Goal: Task Accomplishment & Management: Use online tool/utility

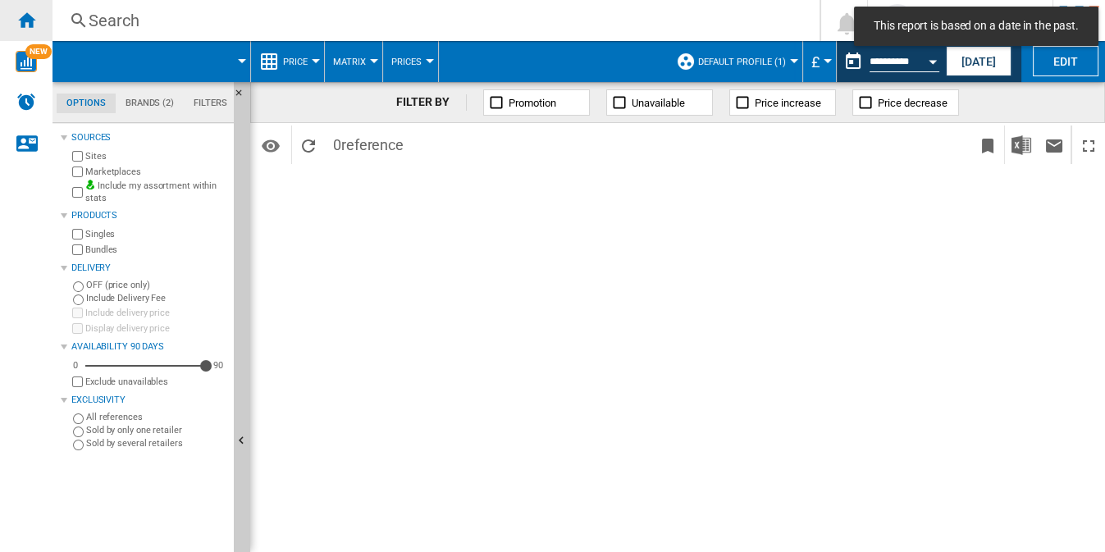
click at [25, 20] on ng-md-icon "Home" at bounding box center [26, 20] width 20 height 20
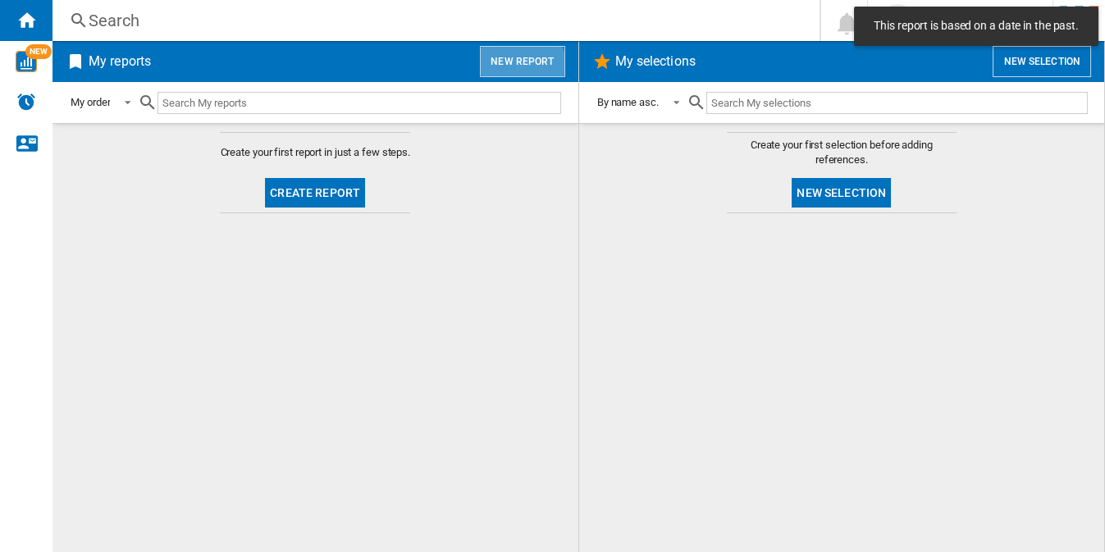
click at [522, 66] on button "New report" at bounding box center [522, 61] width 85 height 31
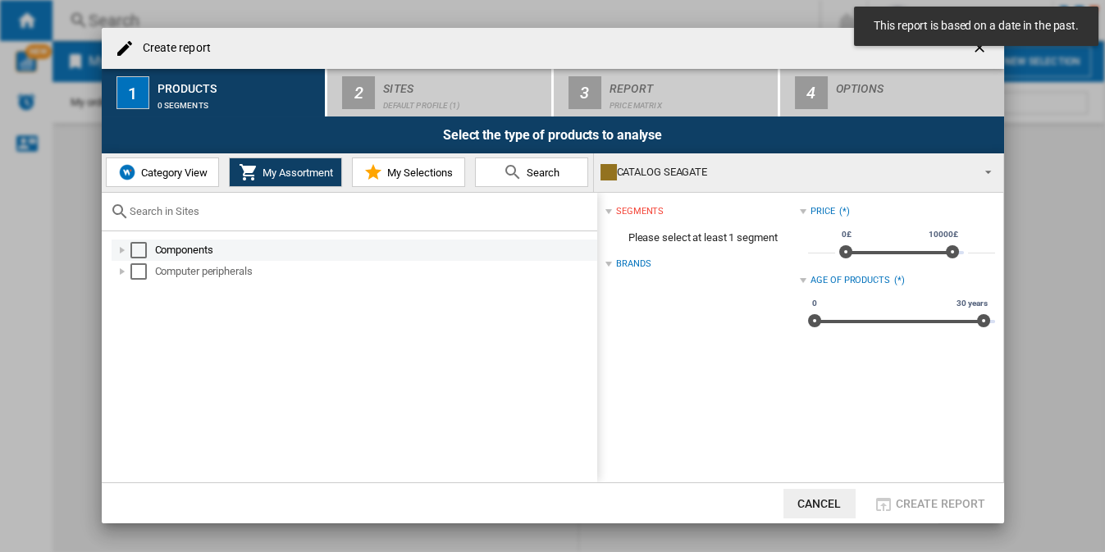
click at [144, 247] on div "Select" at bounding box center [138, 250] width 16 height 16
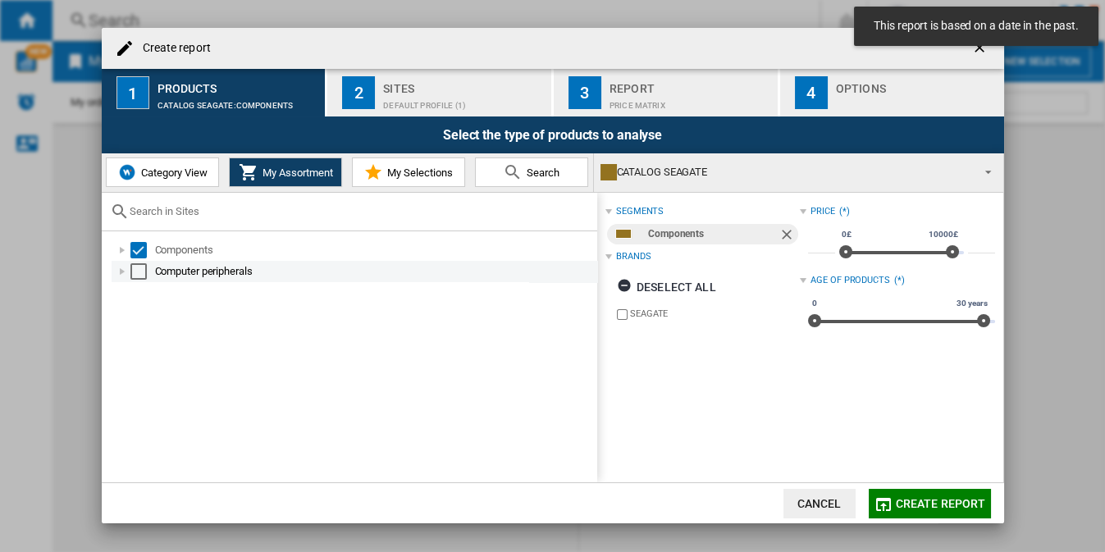
click at [142, 271] on div "Select" at bounding box center [138, 271] width 16 height 16
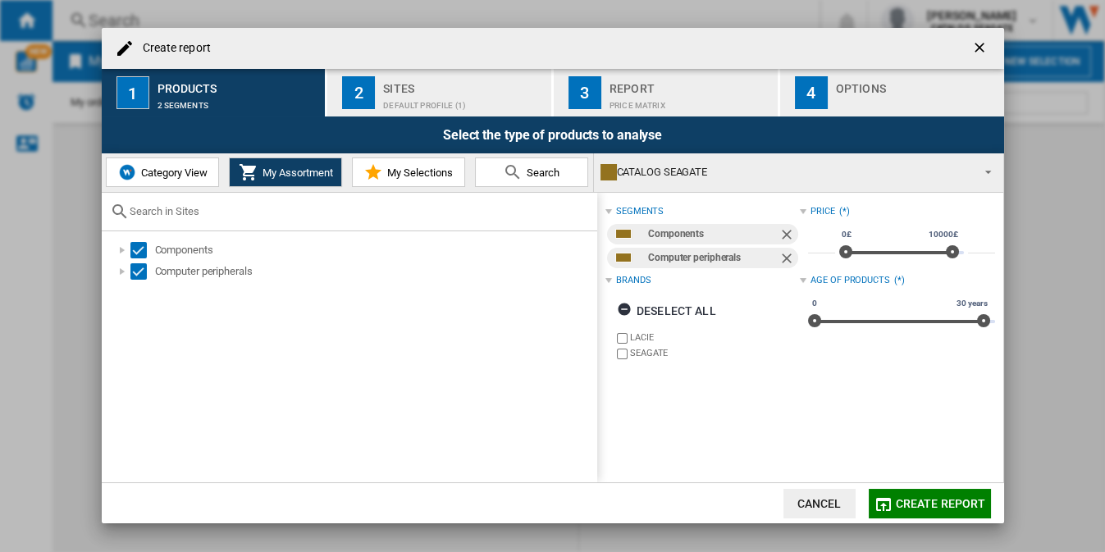
click at [412, 104] on div "Default profile (1)" at bounding box center [464, 101] width 162 height 17
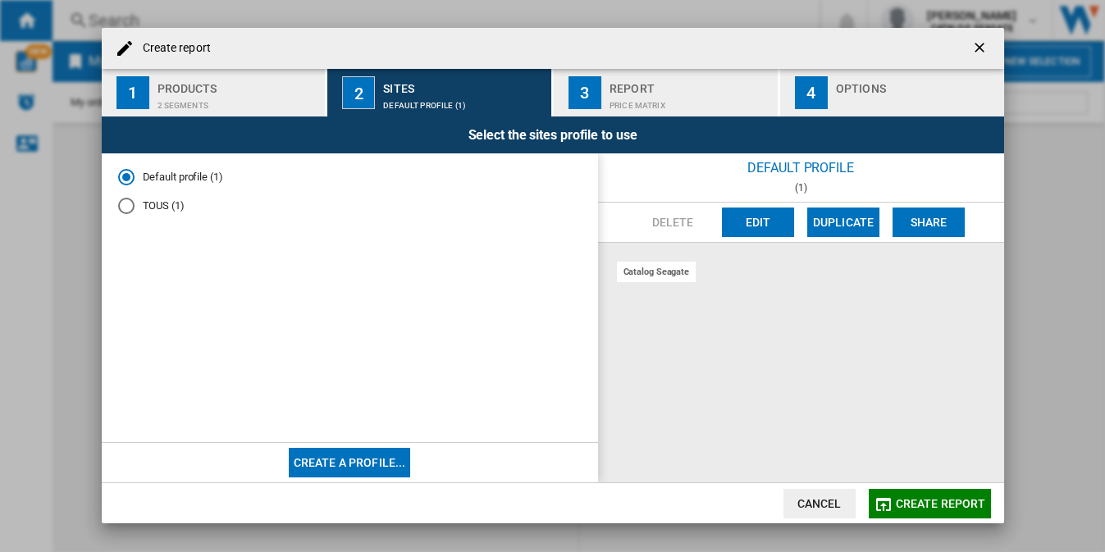
click at [195, 181] on md-radio-button "Default profile (1)" at bounding box center [350, 178] width 464 height 16
click at [740, 225] on button "Edit" at bounding box center [758, 223] width 72 height 30
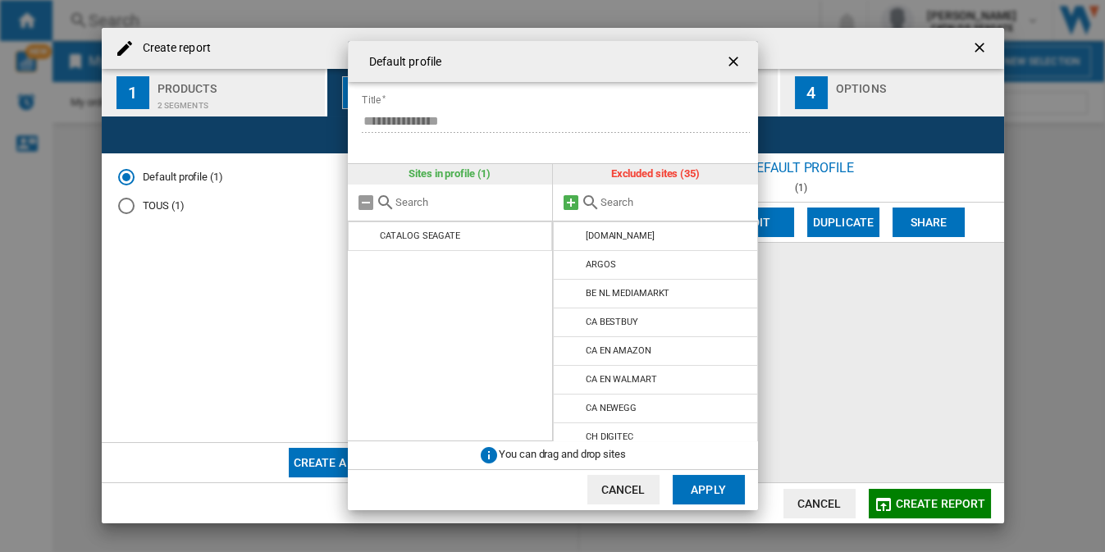
click at [570, 201] on md-icon at bounding box center [571, 203] width 20 height 20
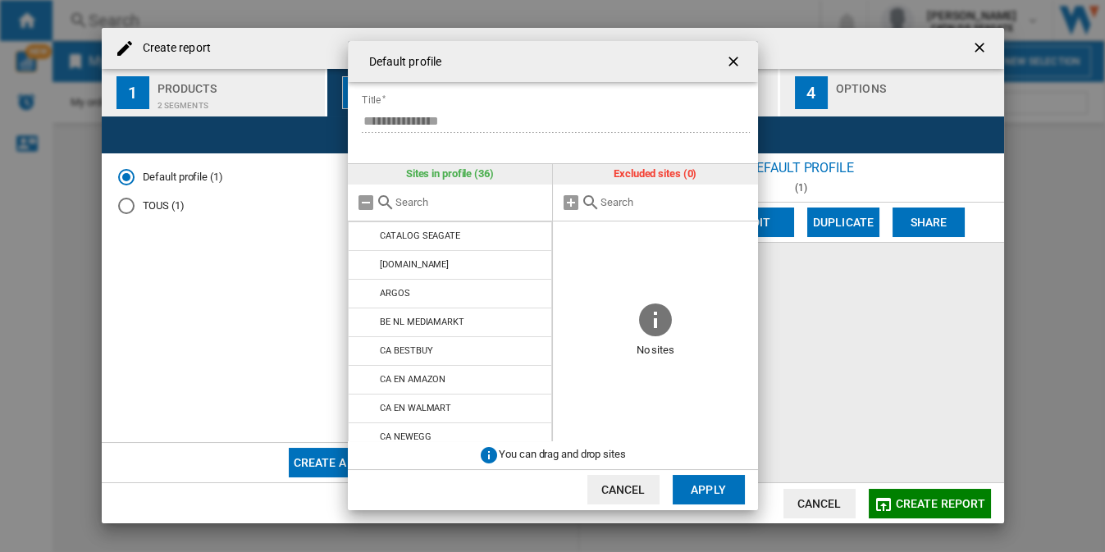
click at [461, 206] on input "text" at bounding box center [470, 202] width 149 height 12
type input "catalo"
click at [532, 199] on ng-md-icon "Clear search" at bounding box center [534, 203] width 20 height 20
click at [700, 485] on button "Apply" at bounding box center [709, 490] width 72 height 30
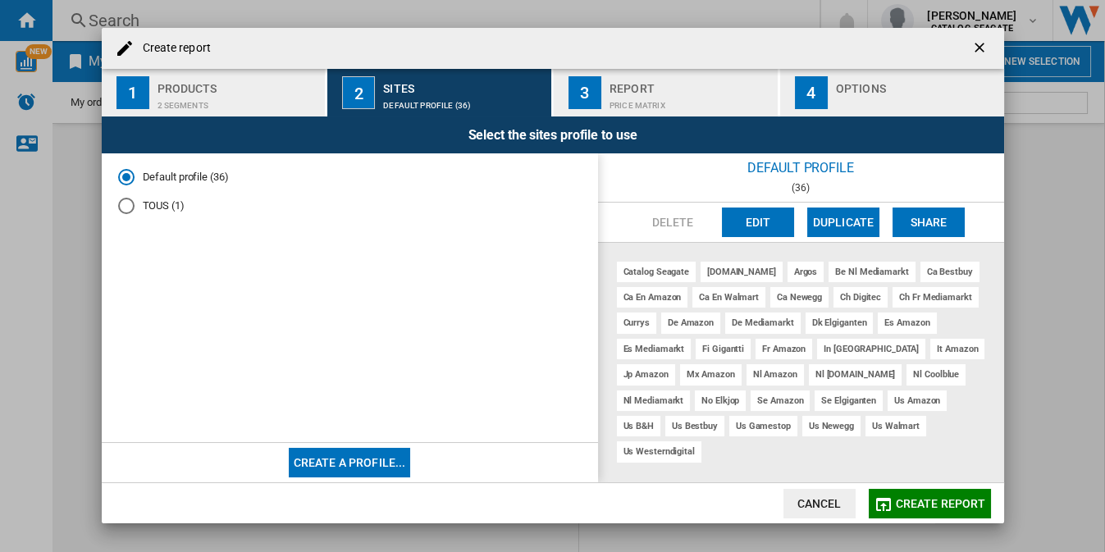
click at [946, 503] on span "Create report" at bounding box center [941, 503] width 90 height 13
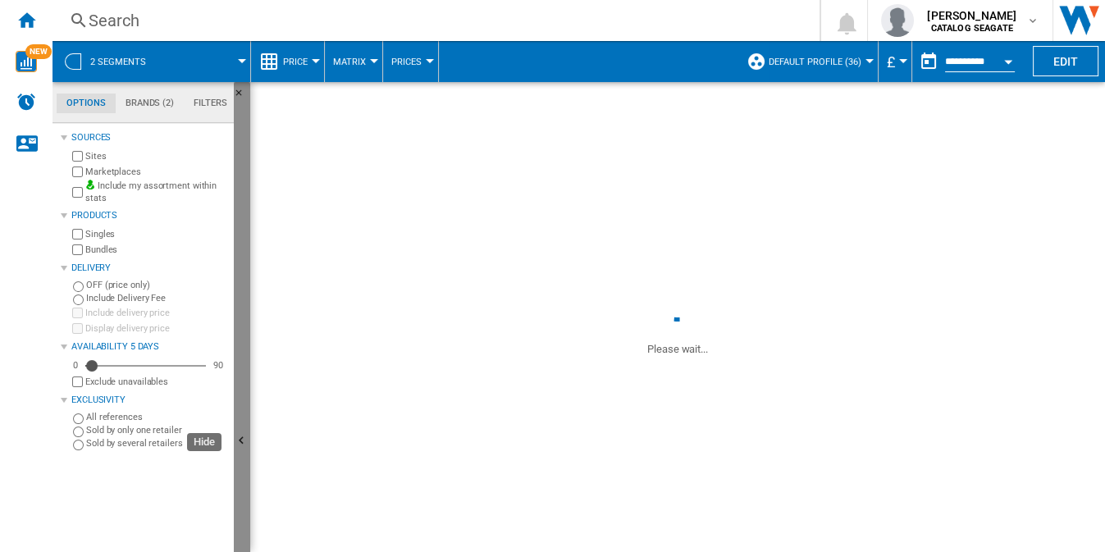
click at [245, 343] on button "Hide" at bounding box center [242, 442] width 16 height 720
